Goal: Information Seeking & Learning: Learn about a topic

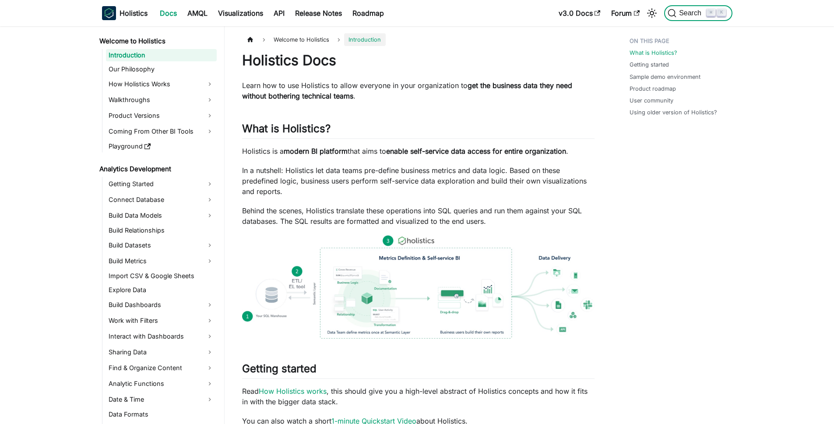
click at [681, 10] on span "Search" at bounding box center [692, 13] width 30 height 8
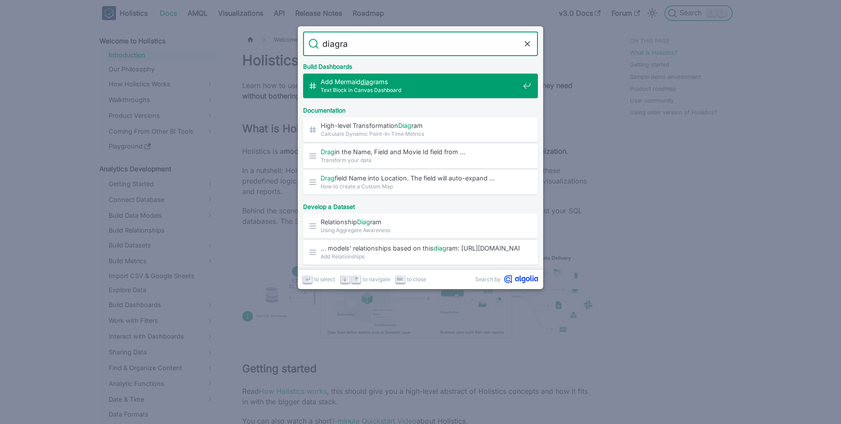
type input "diagram"
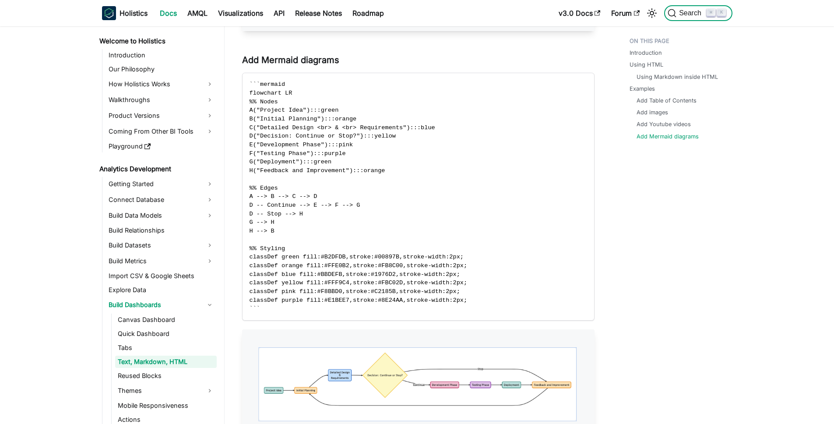
scroll to position [1386, 0]
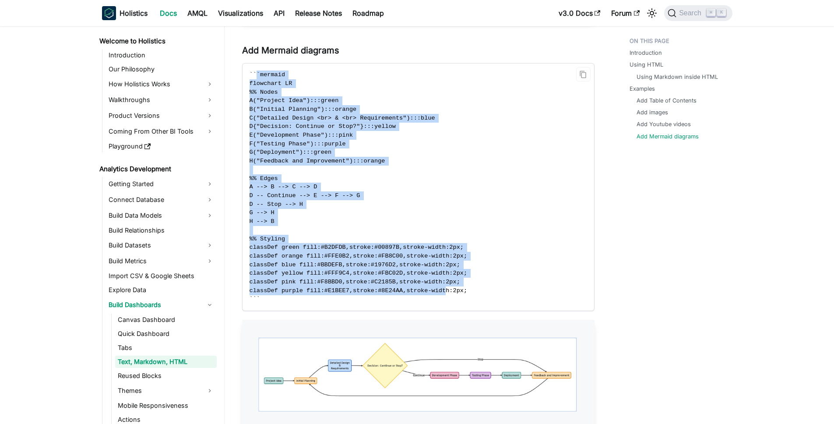
drag, startPoint x: 332, startPoint y: 174, endPoint x: 488, endPoint y: 294, distance: 196.5
click at [450, 294] on code "``` mermaid flowchart LR %% Nodes A("Project Idea"):::green B("Initial Planning…" at bounding box center [418, 186] width 350 height 247
click at [511, 276] on code "``` mermaid flowchart LR %% Nodes A("Project Idea"):::green B("Initial Planning…" at bounding box center [418, 186] width 350 height 247
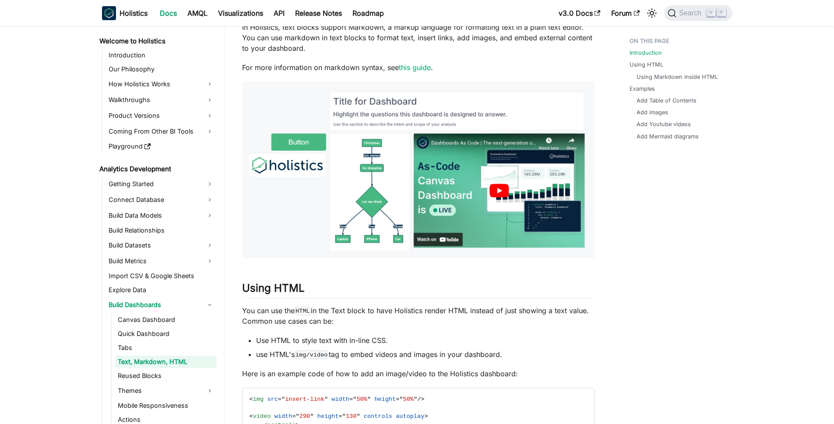
scroll to position [0, 0]
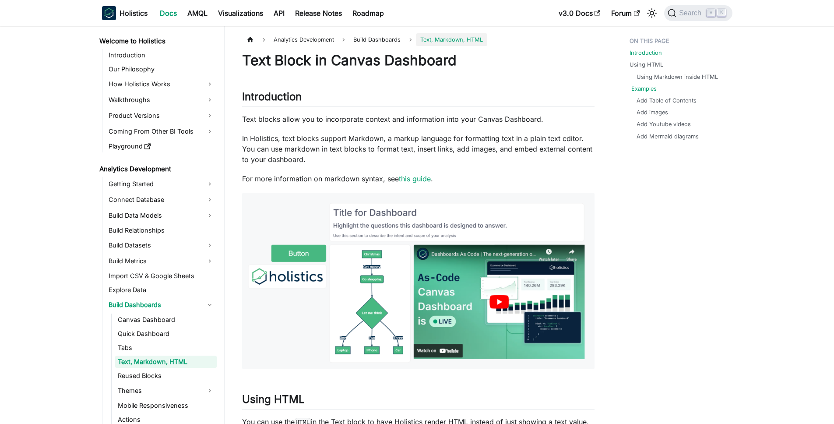
click at [646, 92] on link "Examples" at bounding box center [643, 89] width 25 height 8
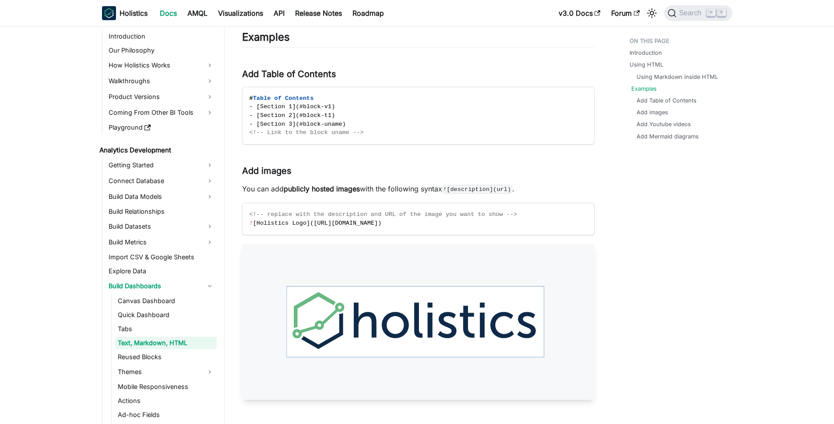
scroll to position [24, 0]
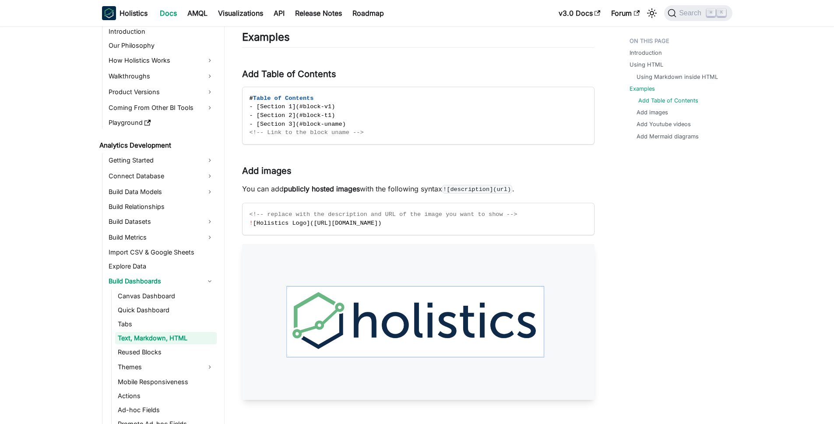
click at [655, 98] on link "Add Table of Contents" at bounding box center [668, 100] width 60 height 8
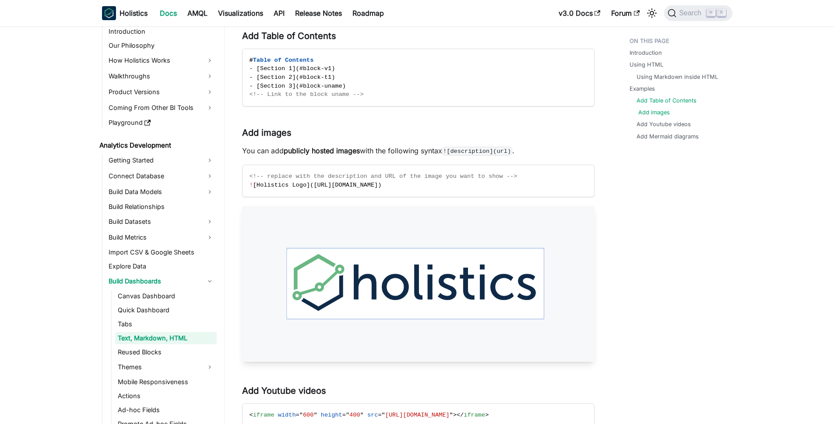
click at [657, 113] on link "Add images" at bounding box center [654, 112] width 32 height 8
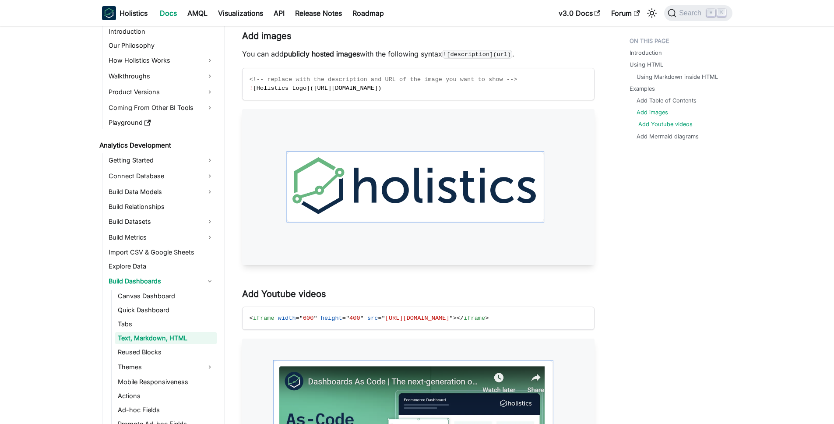
click at [659, 124] on link "Add Youtube videos" at bounding box center [665, 124] width 54 height 8
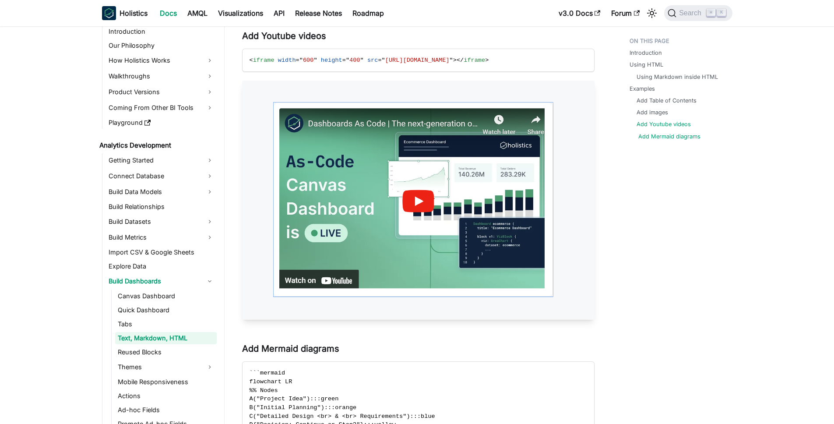
click at [660, 134] on link "Add Mermaid diagrams" at bounding box center [669, 136] width 62 height 8
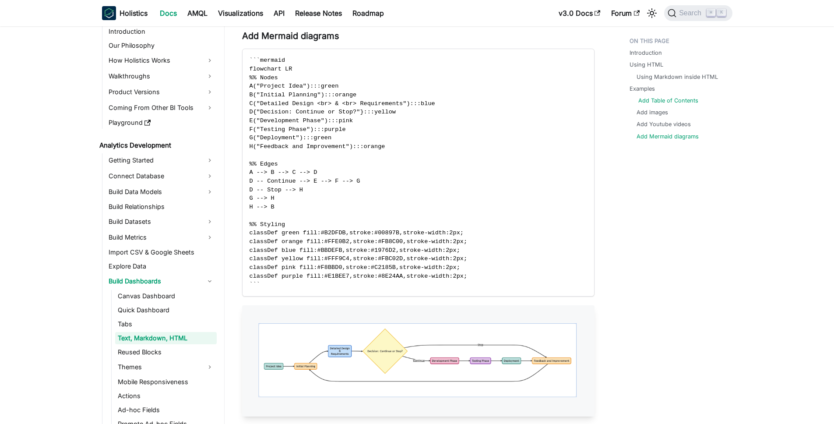
click at [655, 102] on link "Add Table of Contents" at bounding box center [668, 100] width 60 height 8
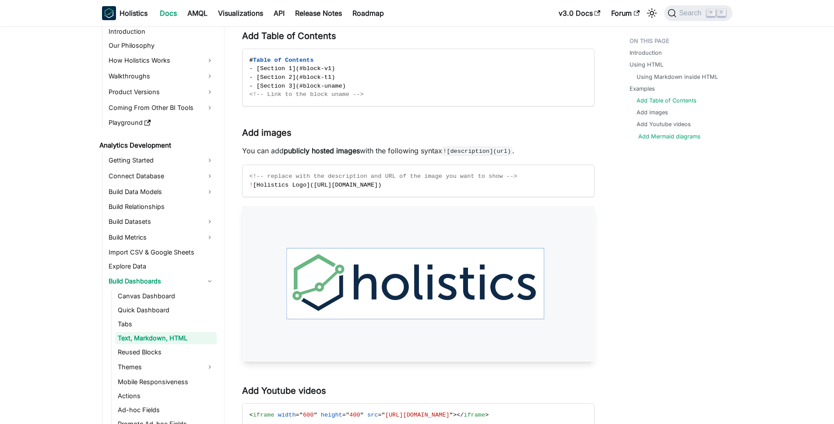
click at [660, 134] on link "Add Mermaid diagrams" at bounding box center [669, 136] width 62 height 8
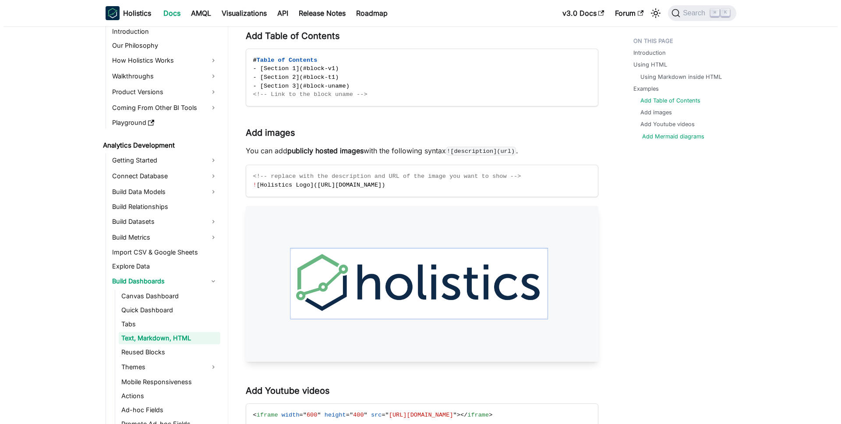
scroll to position [1400, 0]
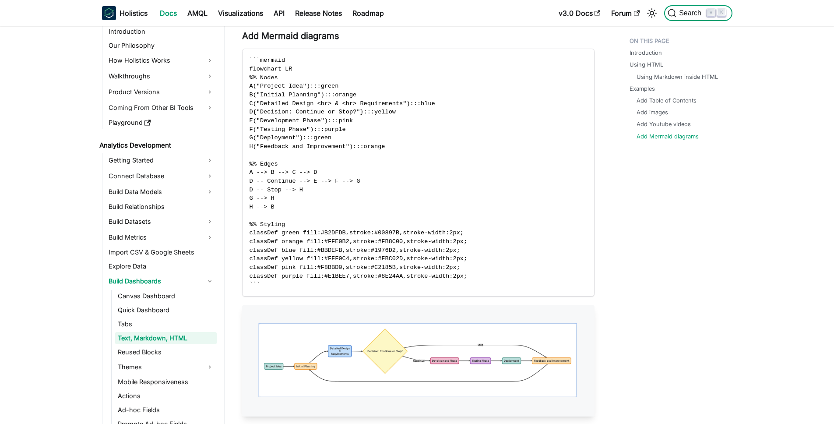
click at [699, 15] on span "Search" at bounding box center [692, 13] width 30 height 8
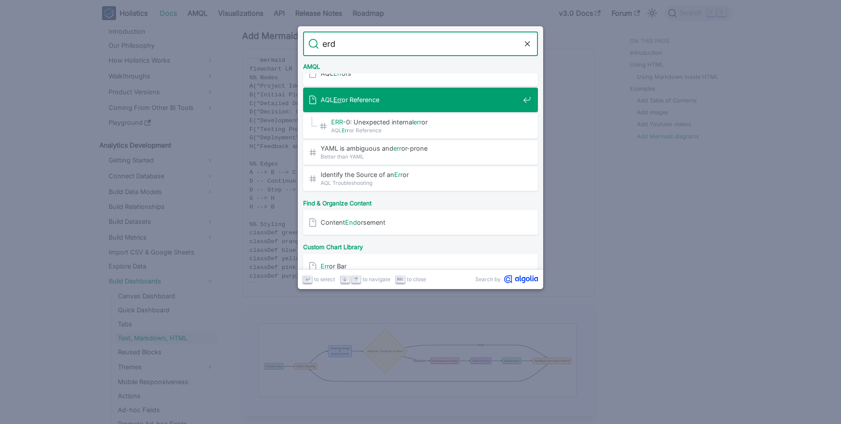
scroll to position [0, 0]
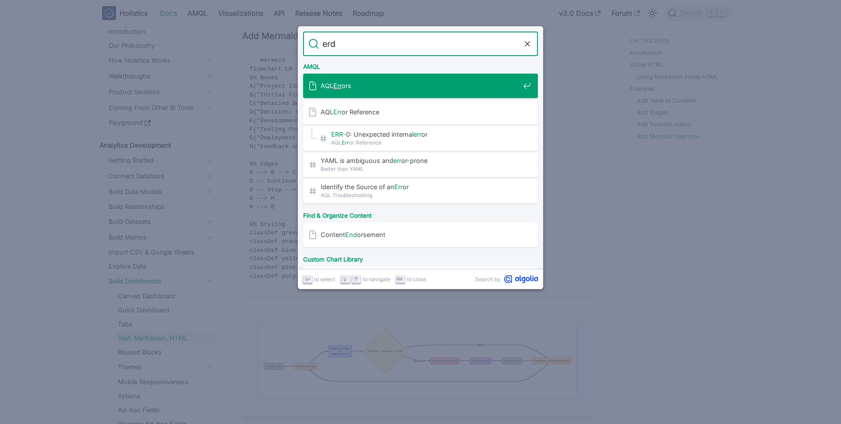
drag, startPoint x: 331, startPoint y: 46, endPoint x: 297, endPoint y: 44, distance: 33.8
click at [298, 44] on header "Search erd Cancel" at bounding box center [420, 41] width 245 height 30
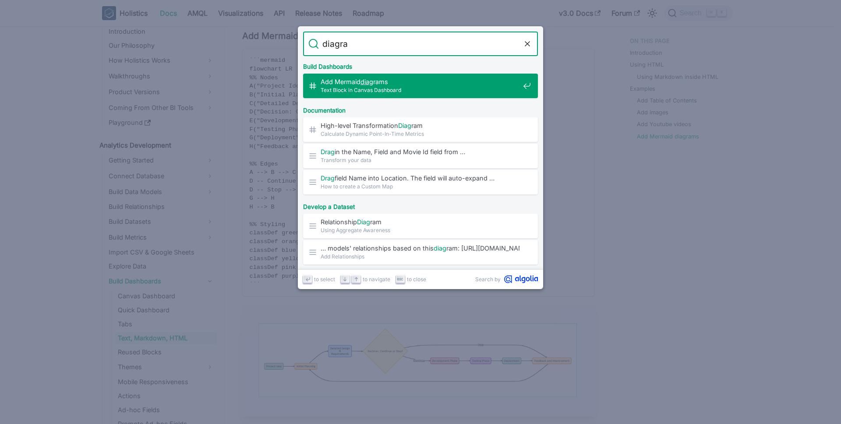
type input "diagram"
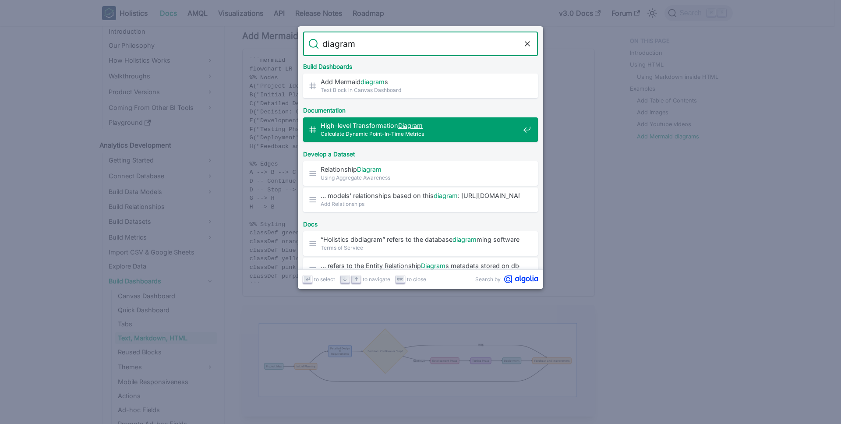
click at [436, 141] on div "High-level Transformation Diagram ​ Calculate Dynamic Point-In-Time Metrics" at bounding box center [422, 129] width 229 height 25
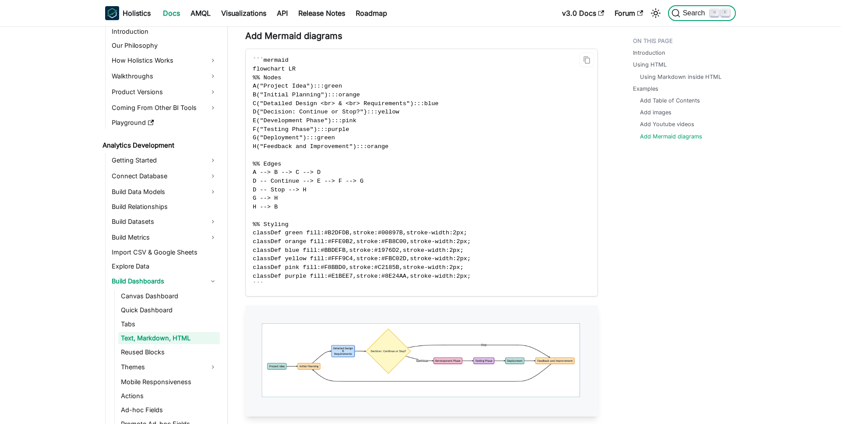
scroll to position [1527, 0]
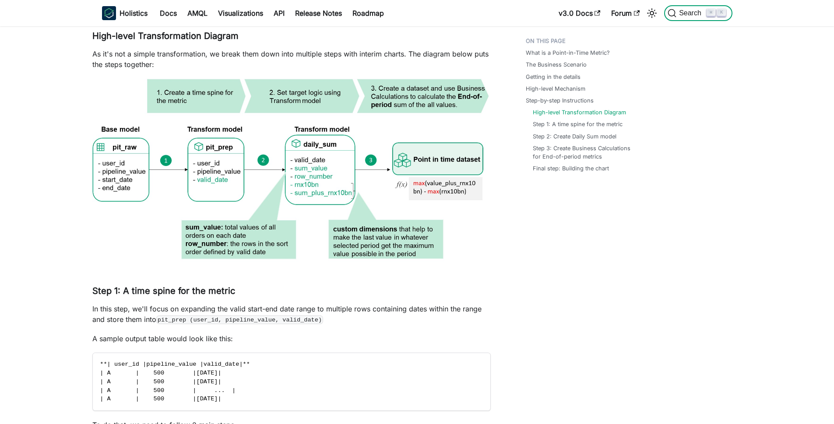
click at [699, 14] on span "Search" at bounding box center [692, 13] width 30 height 8
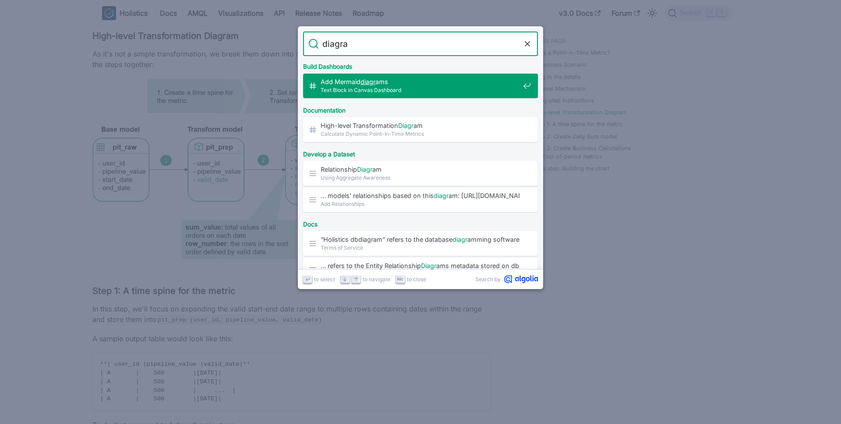
type input "diagram"
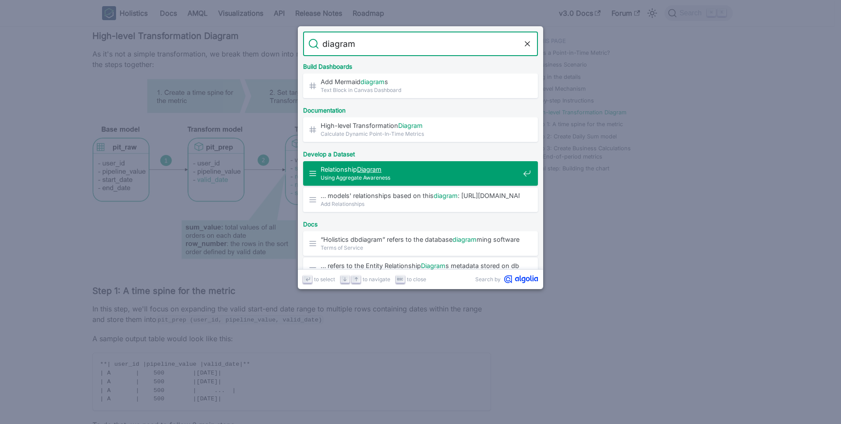
click at [434, 173] on span "Relationship Diagram" at bounding box center [420, 169] width 199 height 8
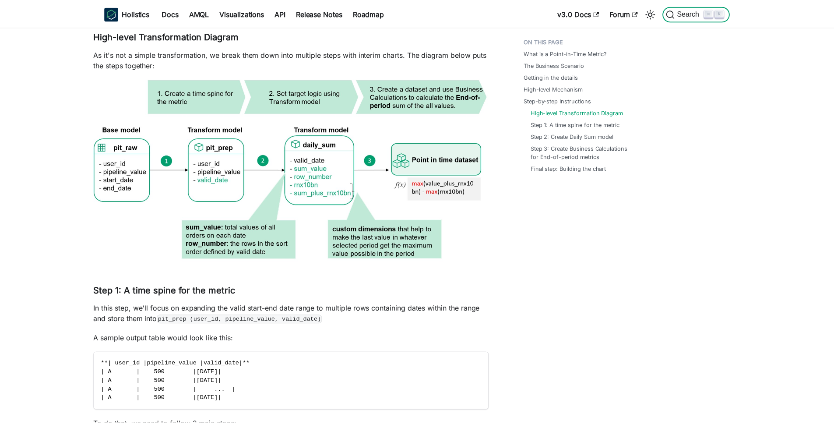
scroll to position [204, 0]
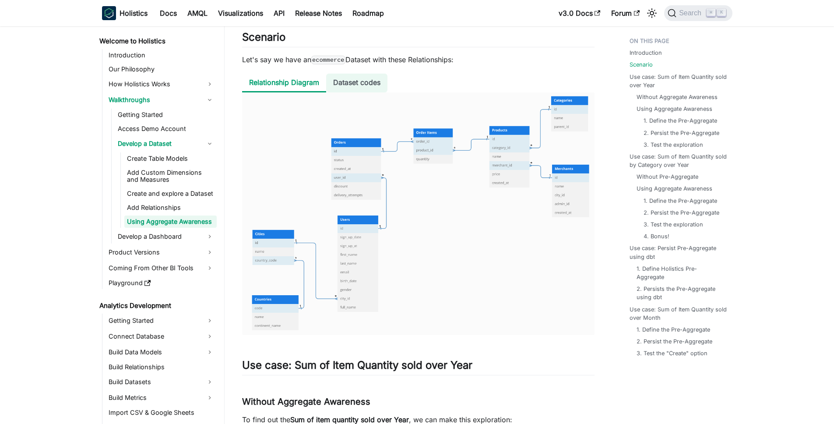
click at [359, 82] on li "Dataset codes" at bounding box center [356, 83] width 61 height 19
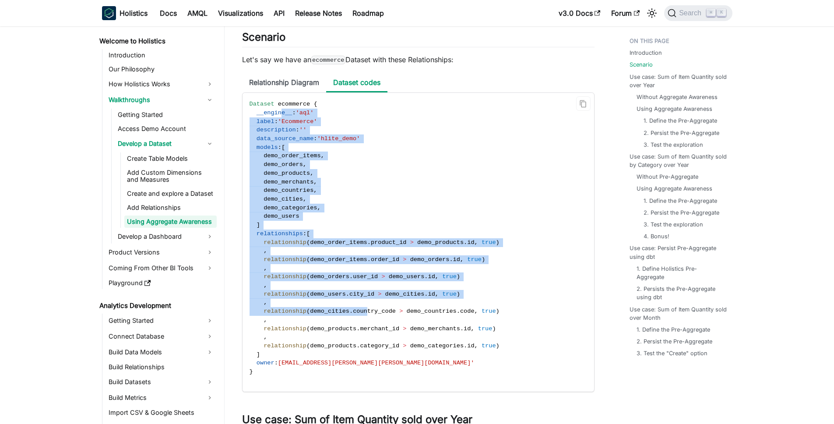
drag, startPoint x: 339, startPoint y: 236, endPoint x: 370, endPoint y: 321, distance: 90.3
click at [370, 320] on code "Dataset ecommerce { __engine__ : 'aql' label : 'Ecommerce' description : '' dat…" at bounding box center [418, 242] width 350 height 299
click at [472, 200] on code "Dataset ecommerce { __engine__ : 'aql' label : 'Ecommerce' description : '' dat…" at bounding box center [418, 242] width 350 height 299
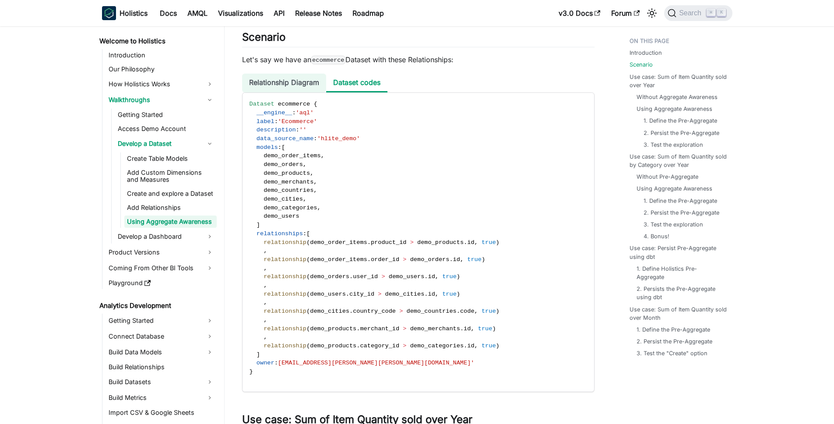
click at [296, 81] on li "Relationship Diagram" at bounding box center [284, 83] width 84 height 19
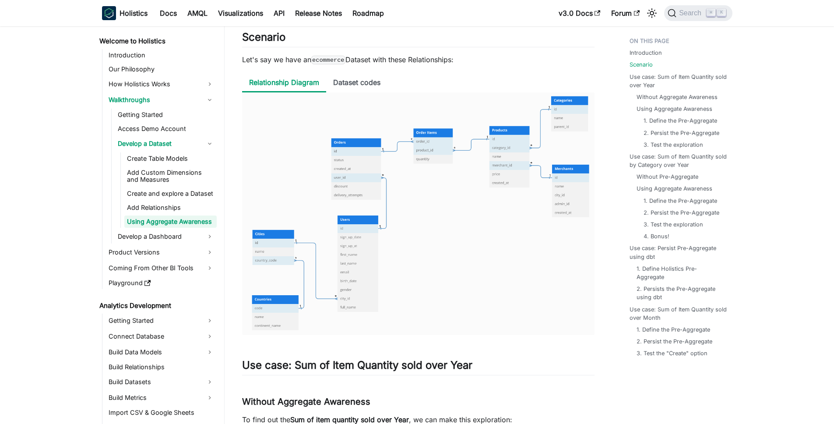
click at [343, 142] on img at bounding box center [418, 213] width 353 height 242
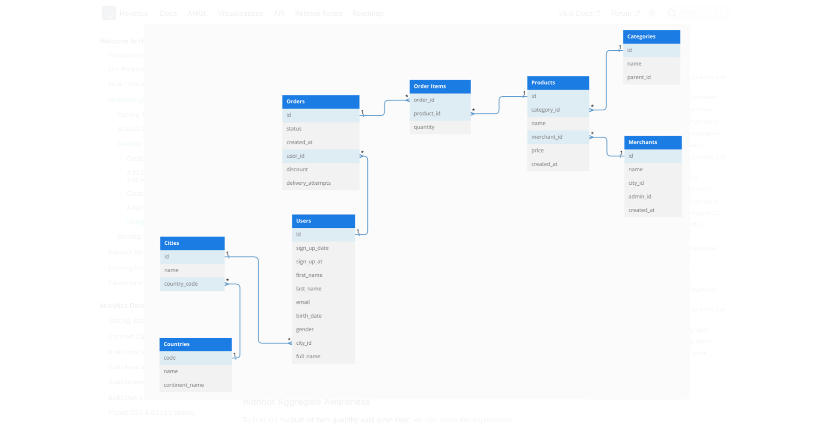
click at [375, 149] on img at bounding box center [417, 211] width 546 height 375
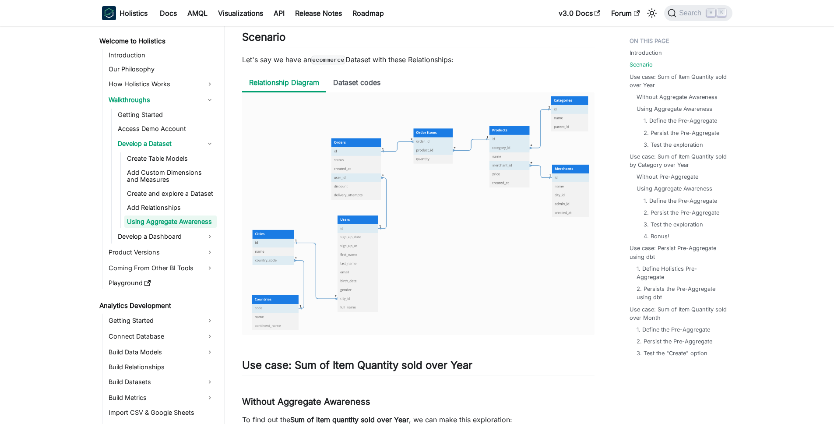
click at [428, 169] on img at bounding box center [418, 213] width 353 height 242
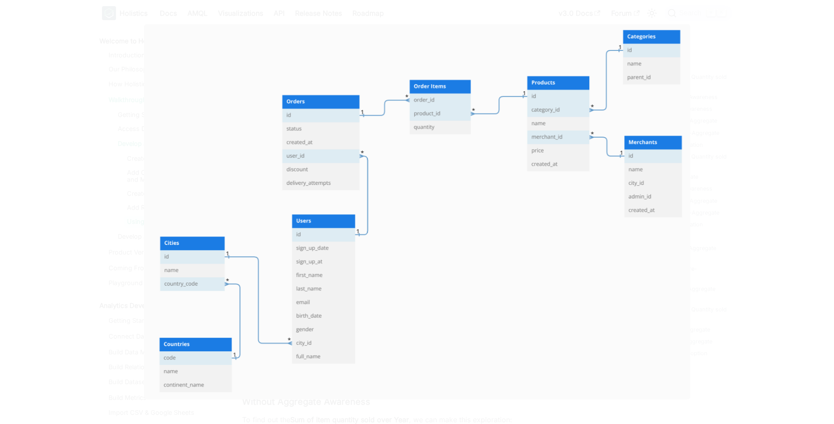
click at [420, 166] on img at bounding box center [417, 211] width 546 height 375
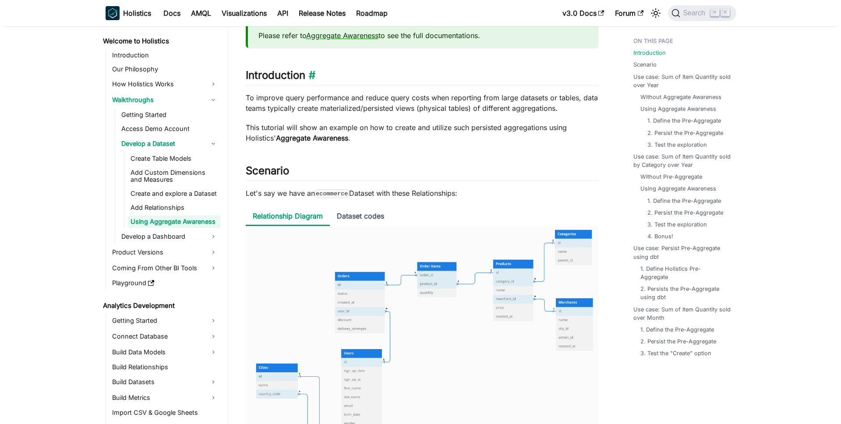
scroll to position [0, 0]
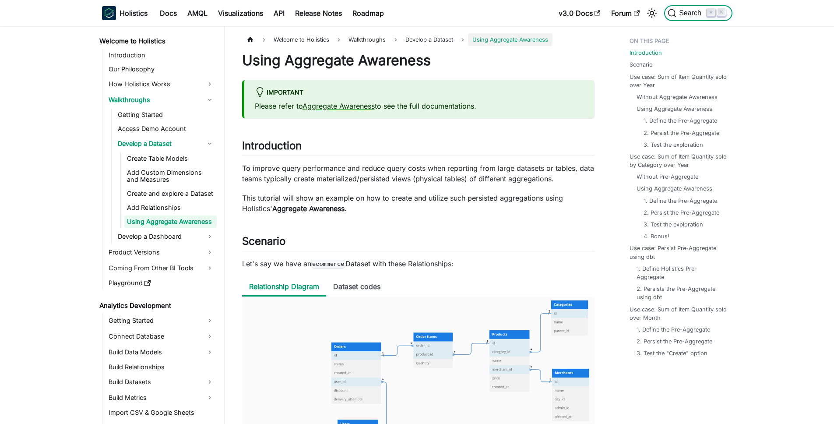
click at [684, 21] on button "Search ⌘ K" at bounding box center [698, 13] width 68 height 16
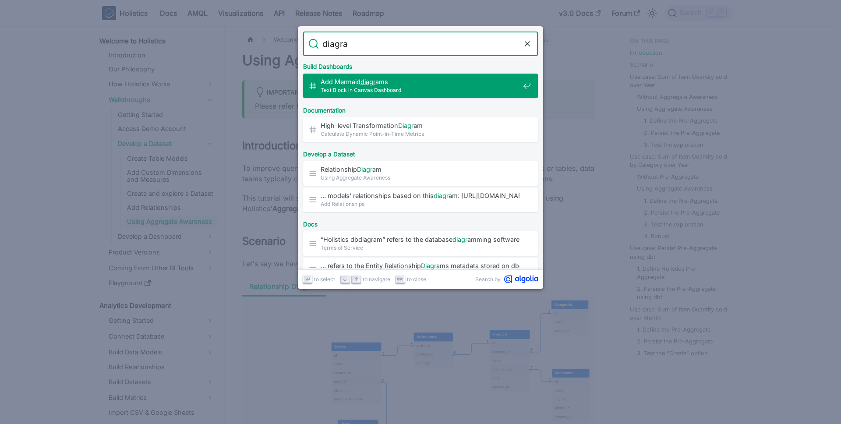
type input "diagram"
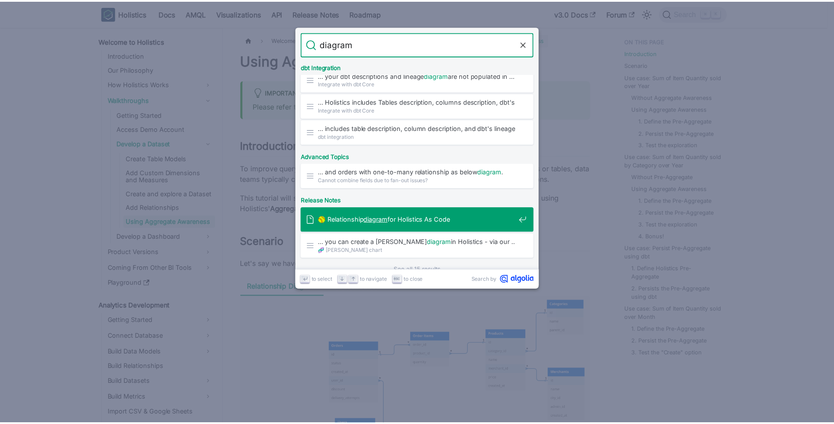
scroll to position [341, 0]
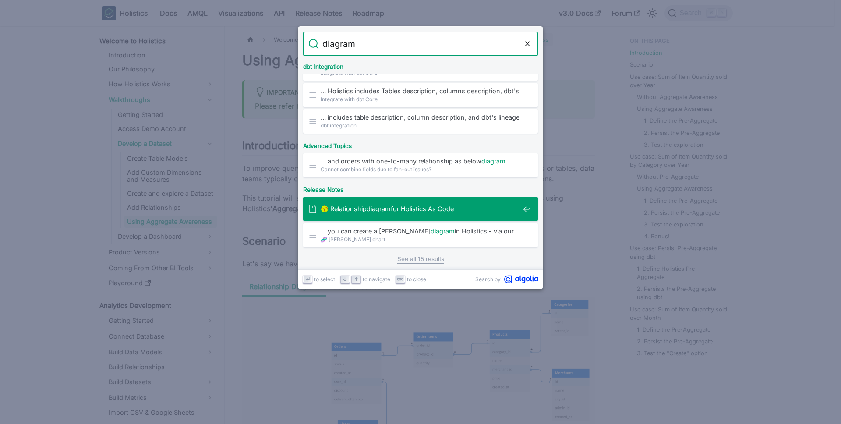
click at [415, 209] on span "🥎 Relationship diagram for Holistics As Code" at bounding box center [420, 209] width 199 height 8
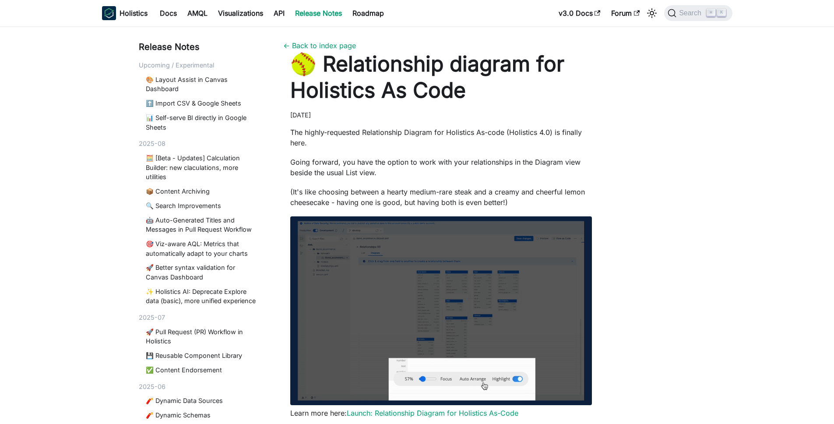
click at [318, 11] on link "Release Notes" at bounding box center [318, 13] width 57 height 14
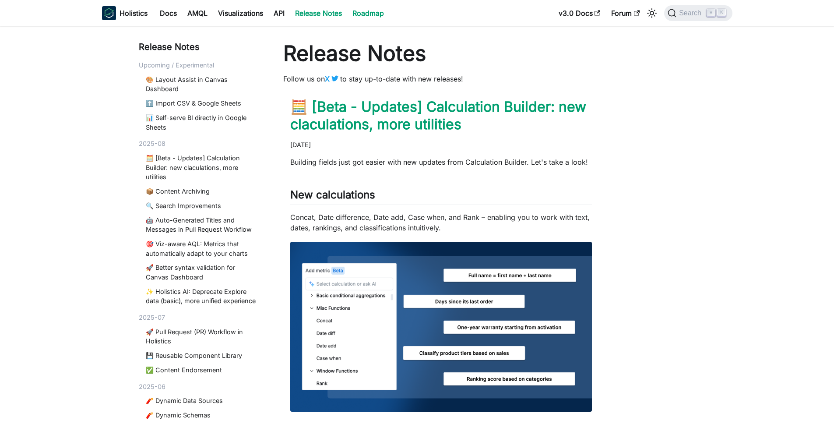
click at [364, 14] on link "Roadmap" at bounding box center [368, 13] width 42 height 14
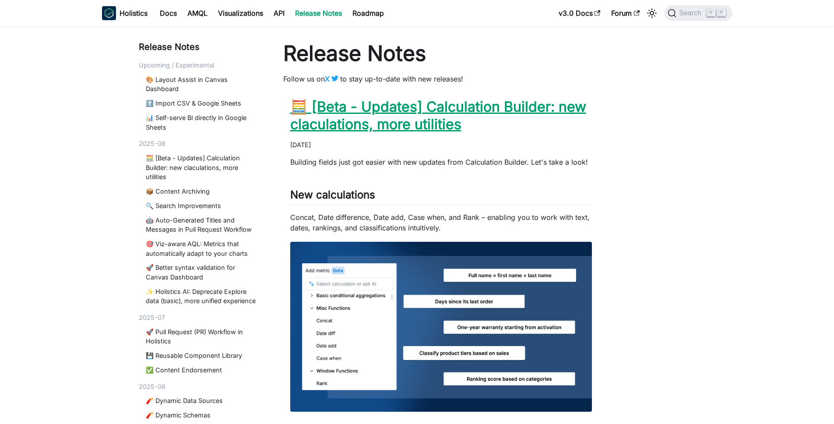
click at [359, 102] on link "🧮 [Beta - Updates] Calculation Builder: new claculations, more utilities" at bounding box center [438, 115] width 296 height 35
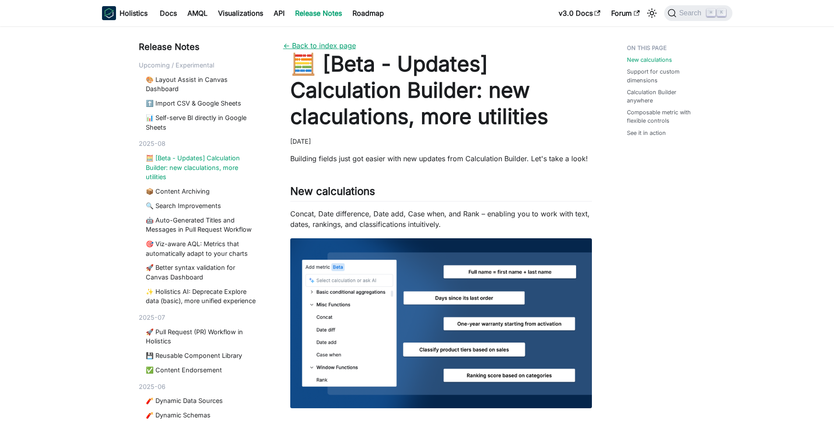
click at [315, 47] on link "← Back to index page" at bounding box center [319, 45] width 73 height 9
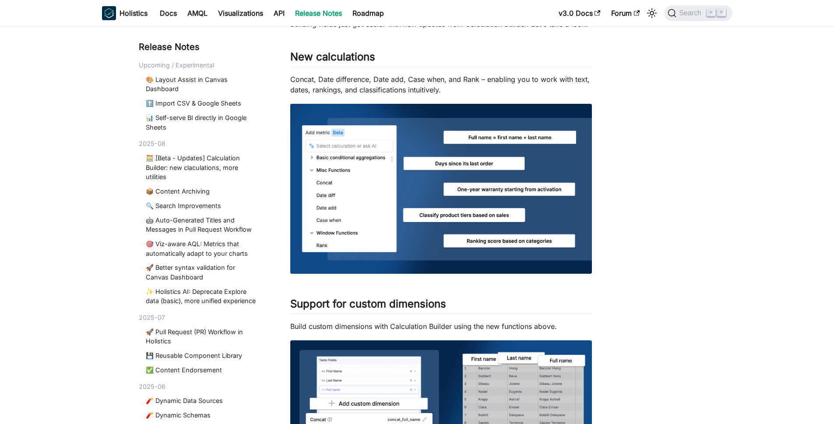
scroll to position [424, 0]
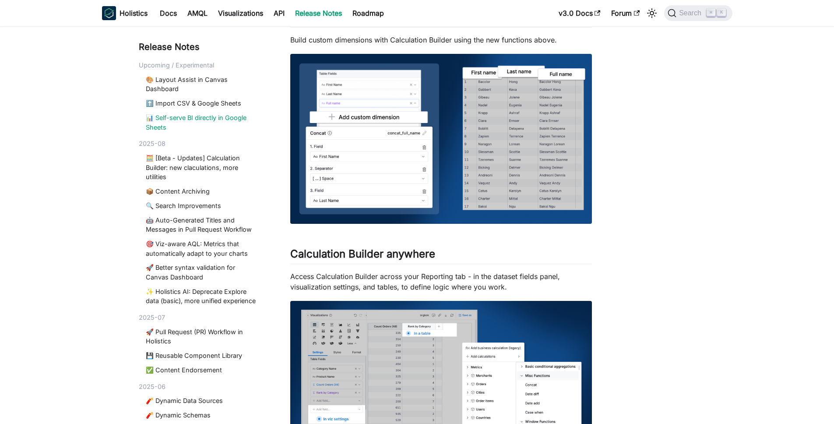
click at [211, 117] on link "📊 Self-serve BI directly in Google Sheets" at bounding box center [202, 122] width 113 height 19
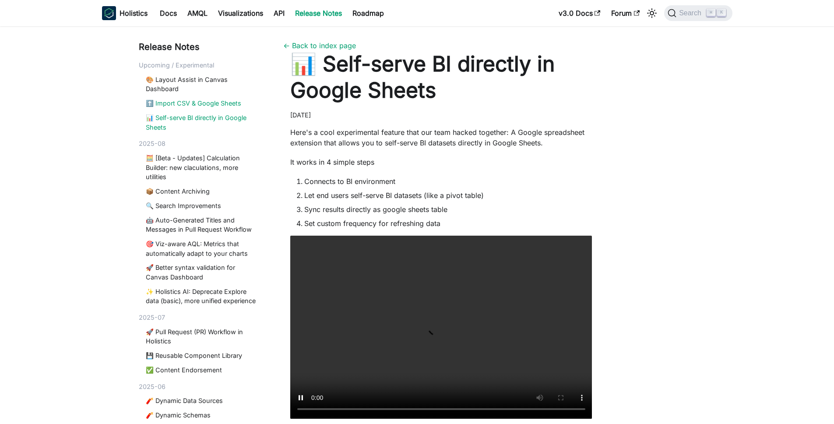
click at [195, 106] on link "⬆️ Import CSV & Google Sheets" at bounding box center [202, 104] width 113 height 10
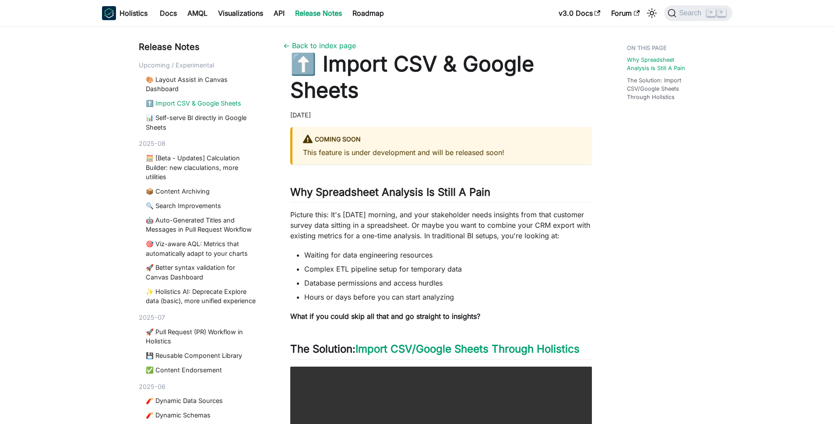
click at [183, 66] on div "Upcoming / Experimental" at bounding box center [200, 65] width 123 height 10
click at [174, 81] on link "🎨 Layout Assist in Canvas Dashboard" at bounding box center [202, 84] width 113 height 19
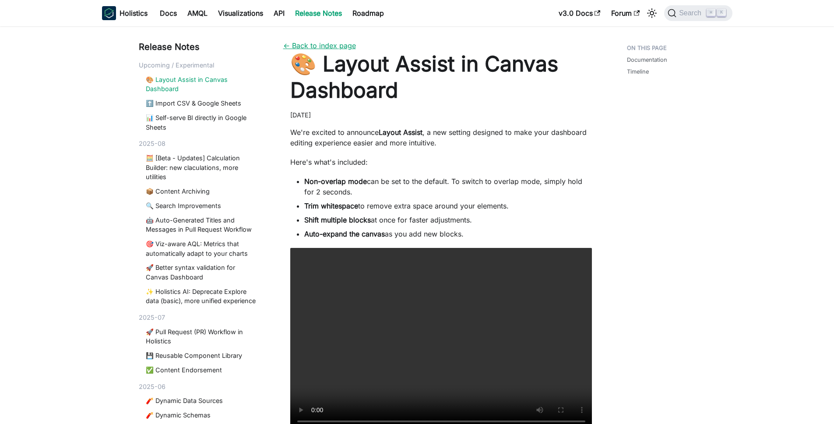
click at [328, 47] on link "← Back to index page" at bounding box center [319, 45] width 73 height 9
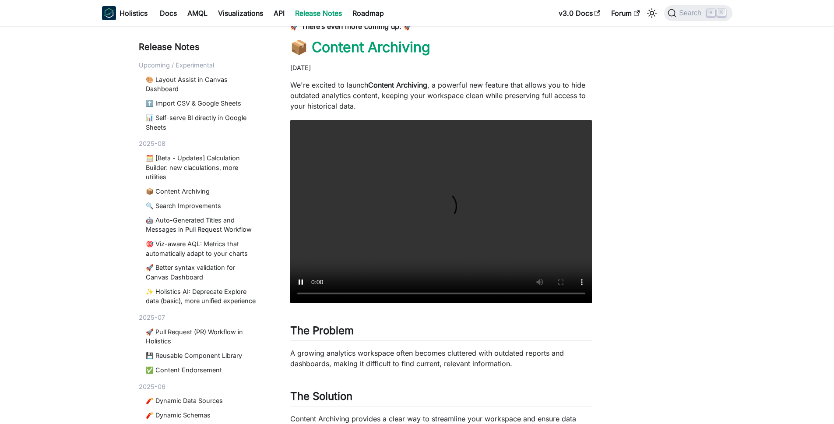
scroll to position [1204, 0]
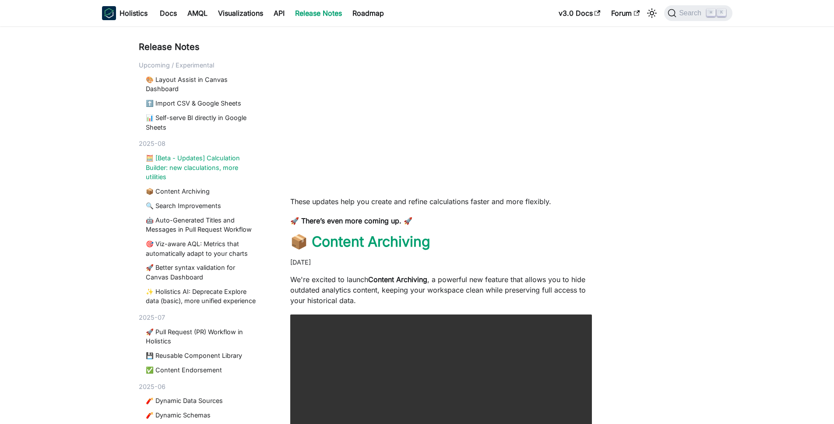
click at [194, 169] on link "🧮 [Beta - Updates] Calculation Builder: new claculations, more utilities" at bounding box center [202, 167] width 113 height 28
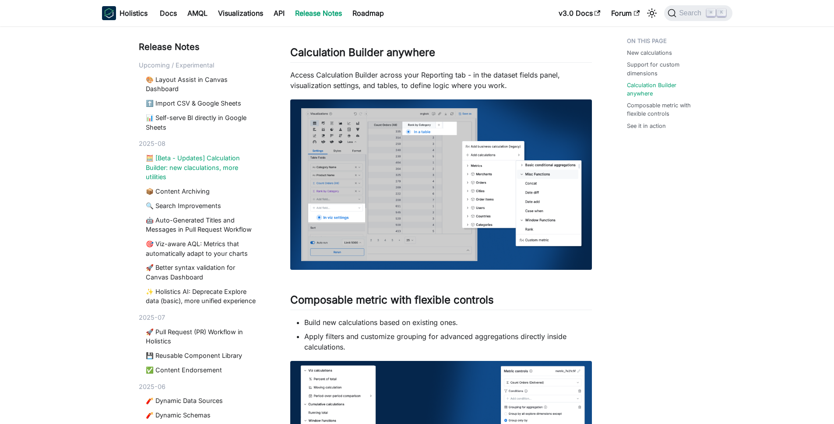
scroll to position [922, 0]
